Goal: Complete application form

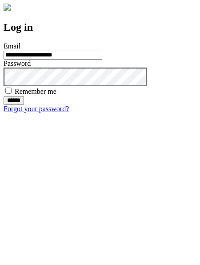
type input "**********"
click at [24, 105] on input "******" at bounding box center [14, 100] width 20 height 9
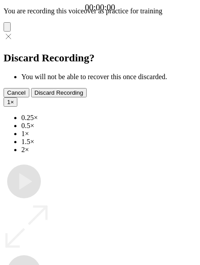
type input "**********"
